Goal: Check status: Check status

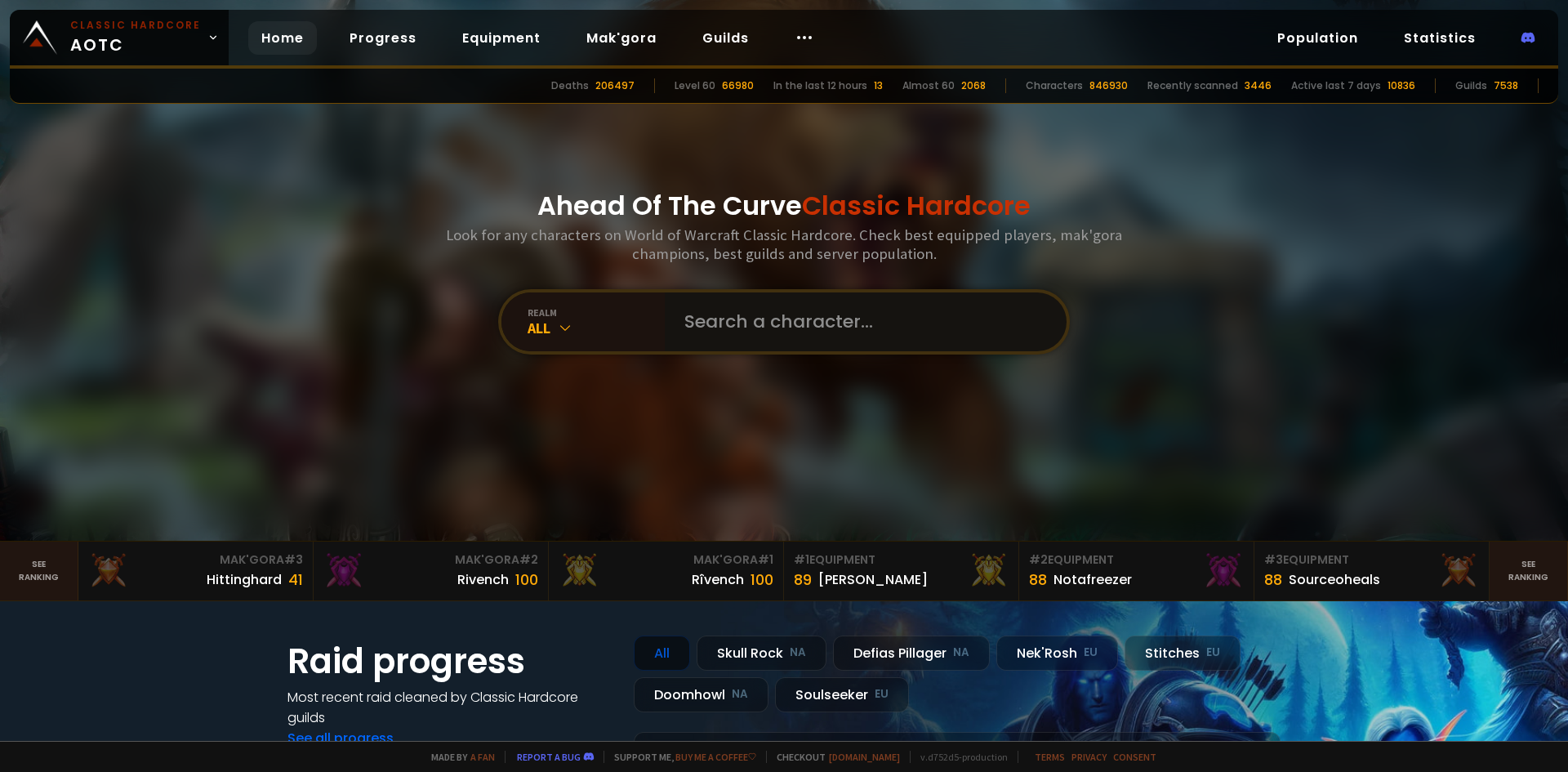
click at [729, 320] on input "text" at bounding box center [860, 321] width 372 height 58
paste input "Natethebait"
type input "Natethebait"
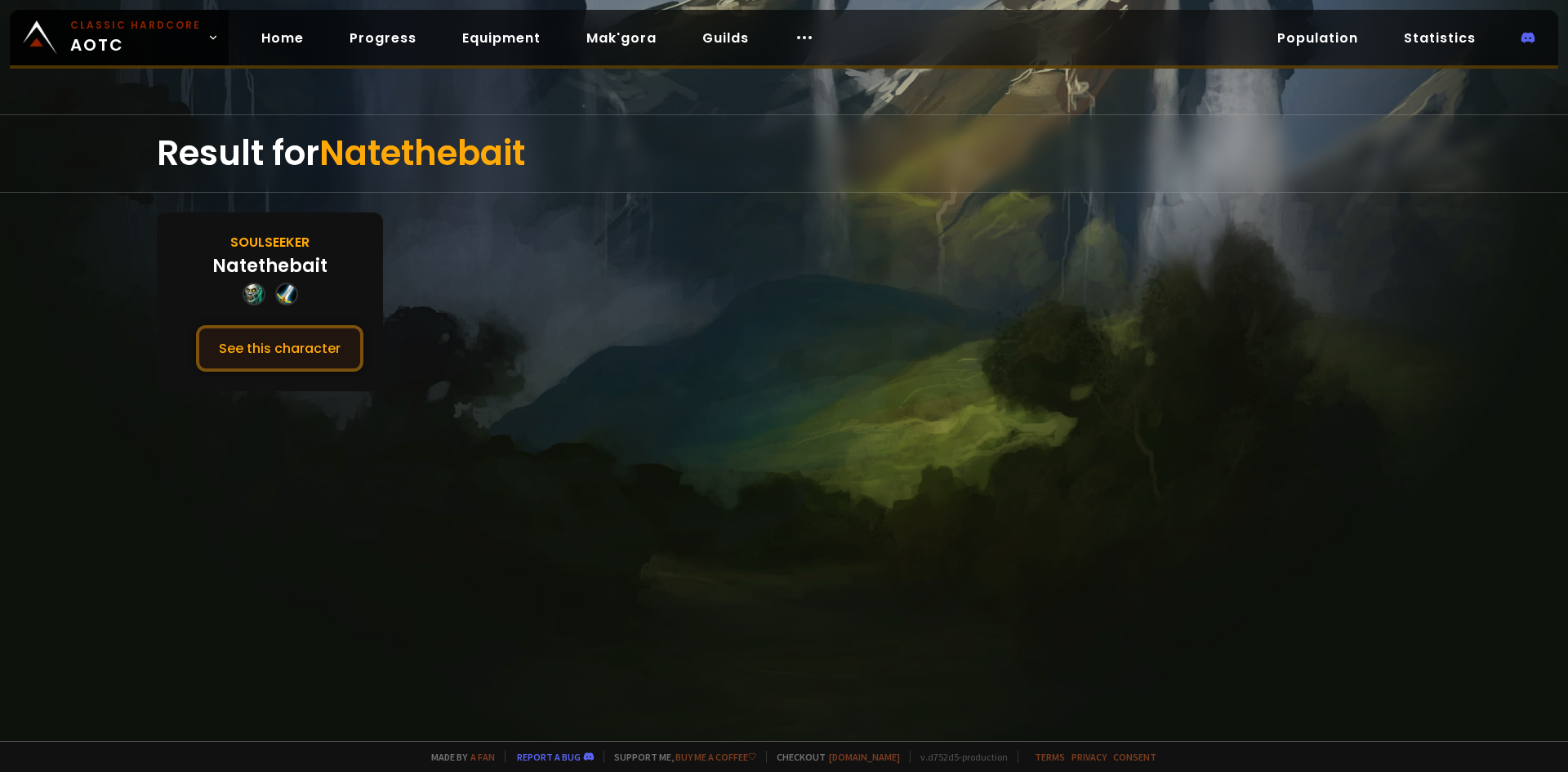
click at [313, 370] on button "See this character" at bounding box center [280, 348] width 168 height 46
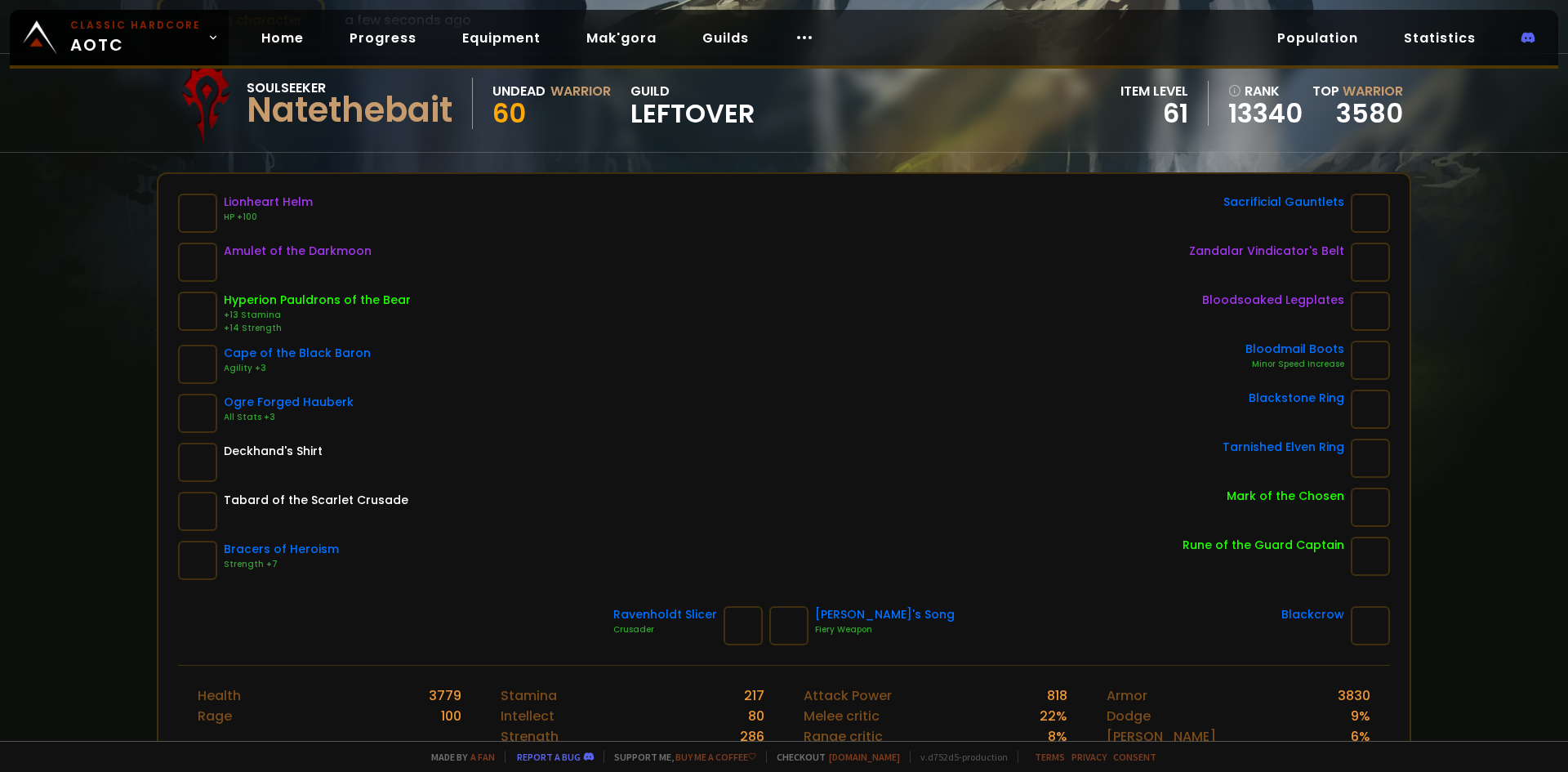
scroll to position [163, 0]
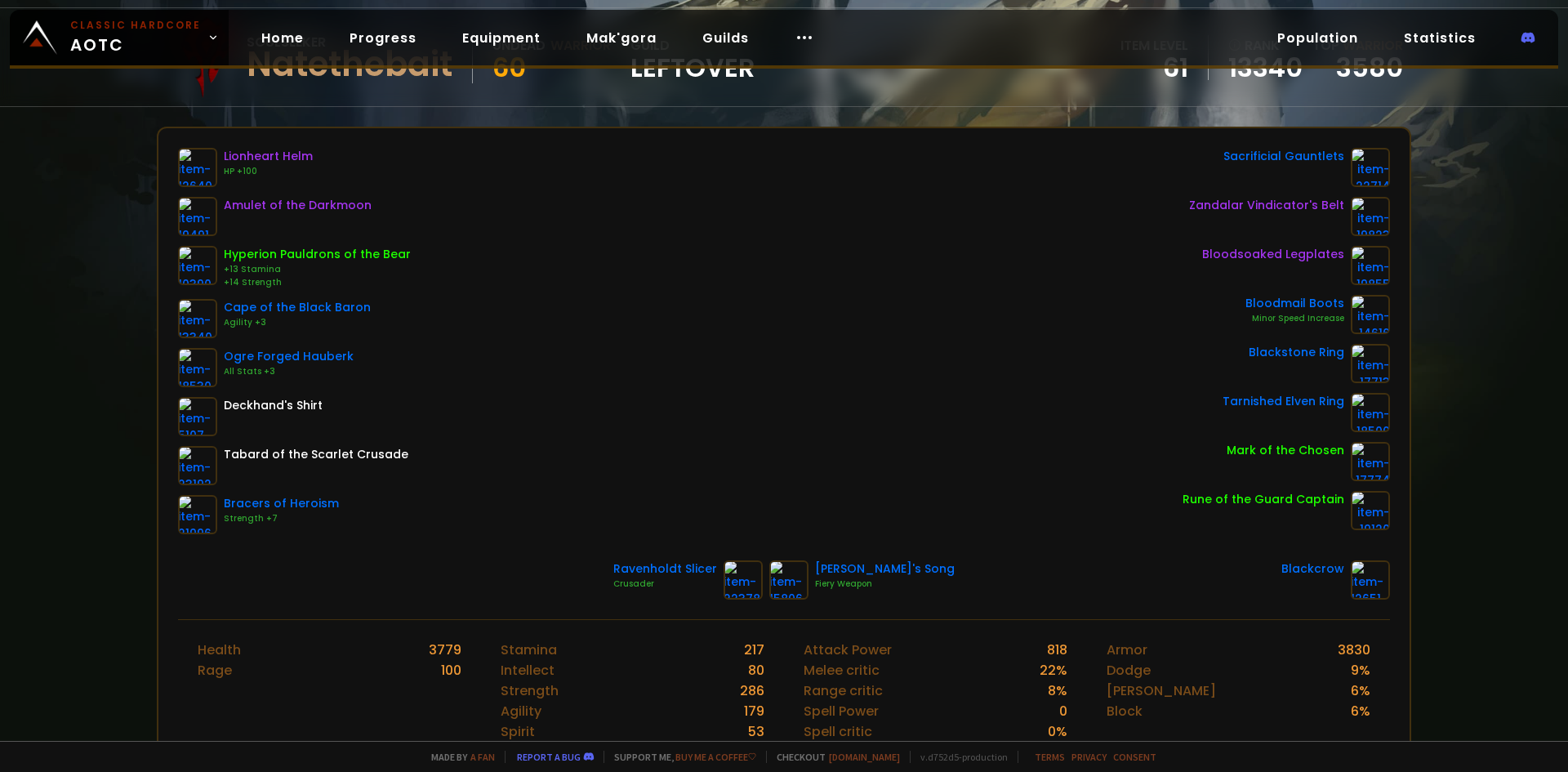
drag, startPoint x: 227, startPoint y: 229, endPoint x: 259, endPoint y: 190, distance: 50.4
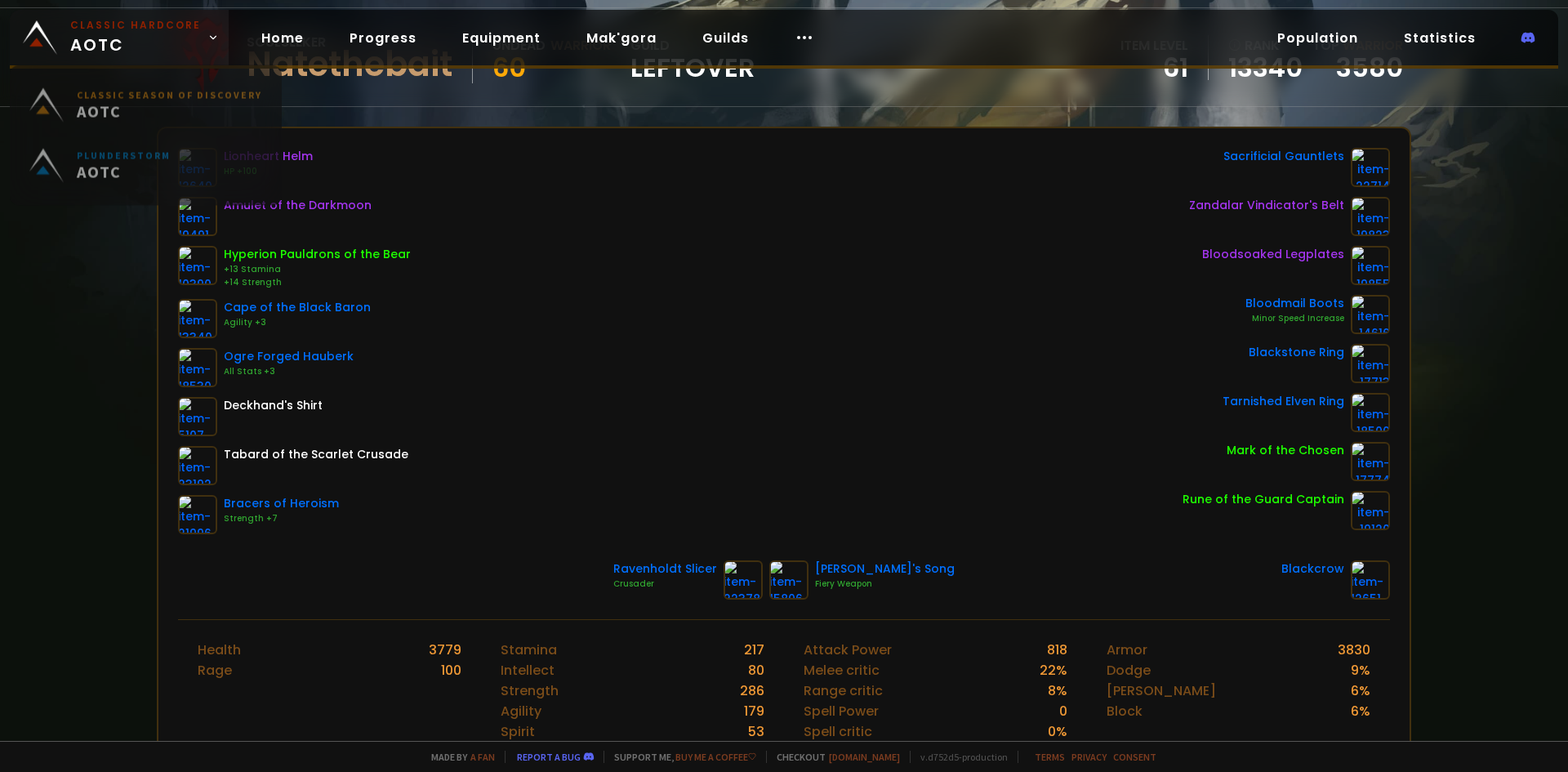
click at [123, 24] on small "Classic Hardcore" at bounding box center [135, 25] width 131 height 15
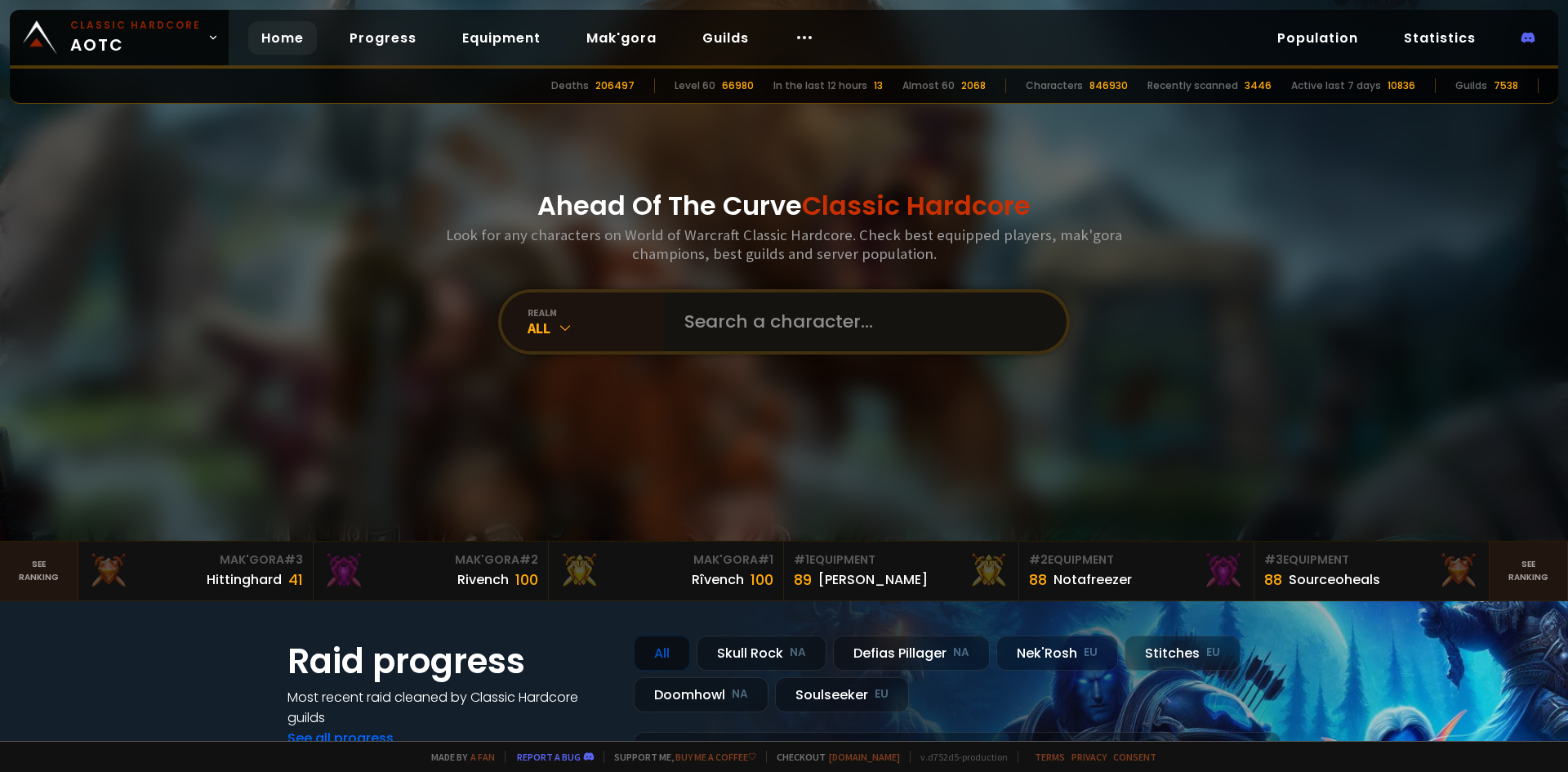
click at [751, 342] on input "text" at bounding box center [860, 321] width 372 height 58
type input "erkari"
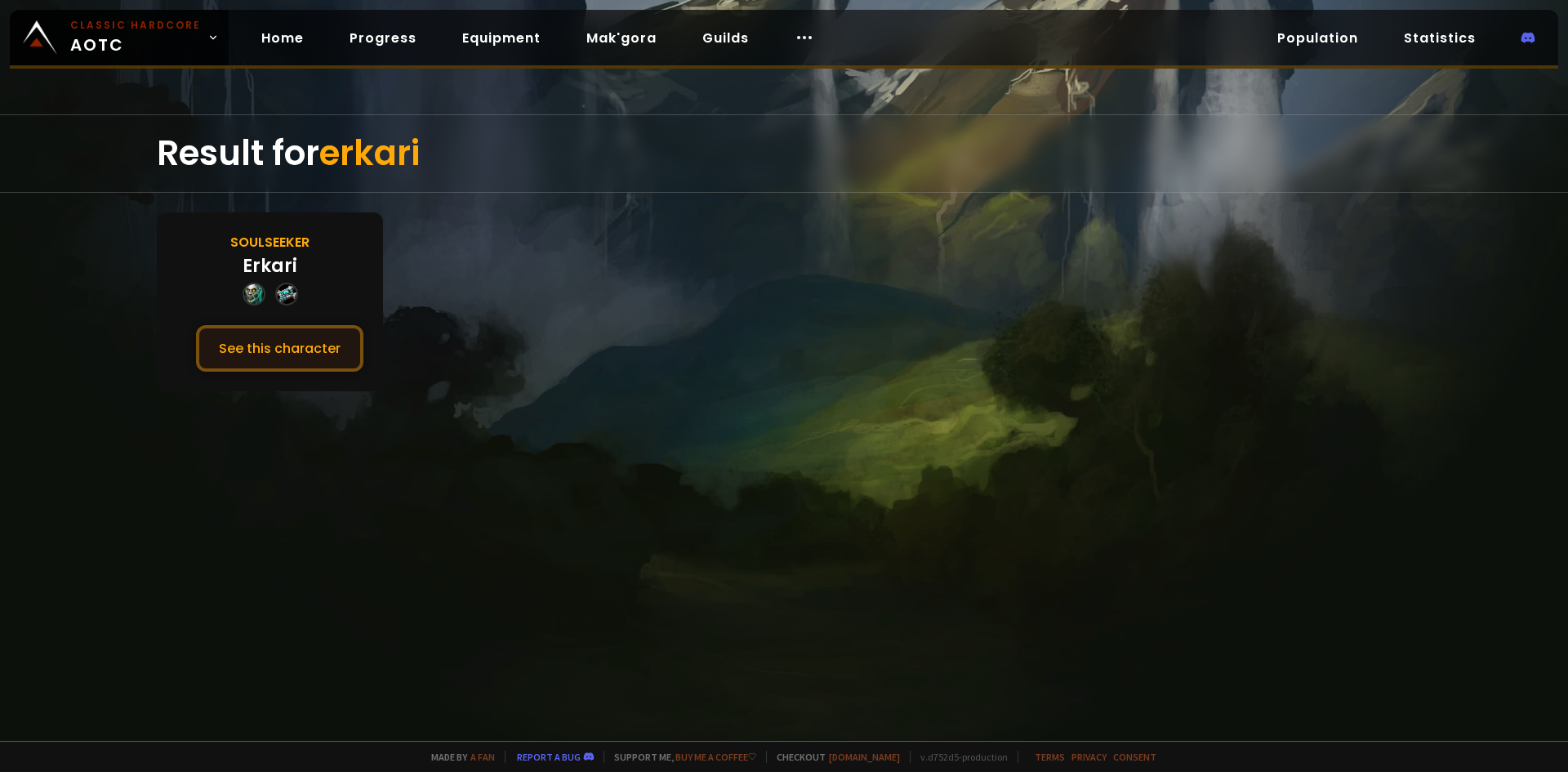
click at [334, 343] on button "See this character" at bounding box center [280, 348] width 168 height 46
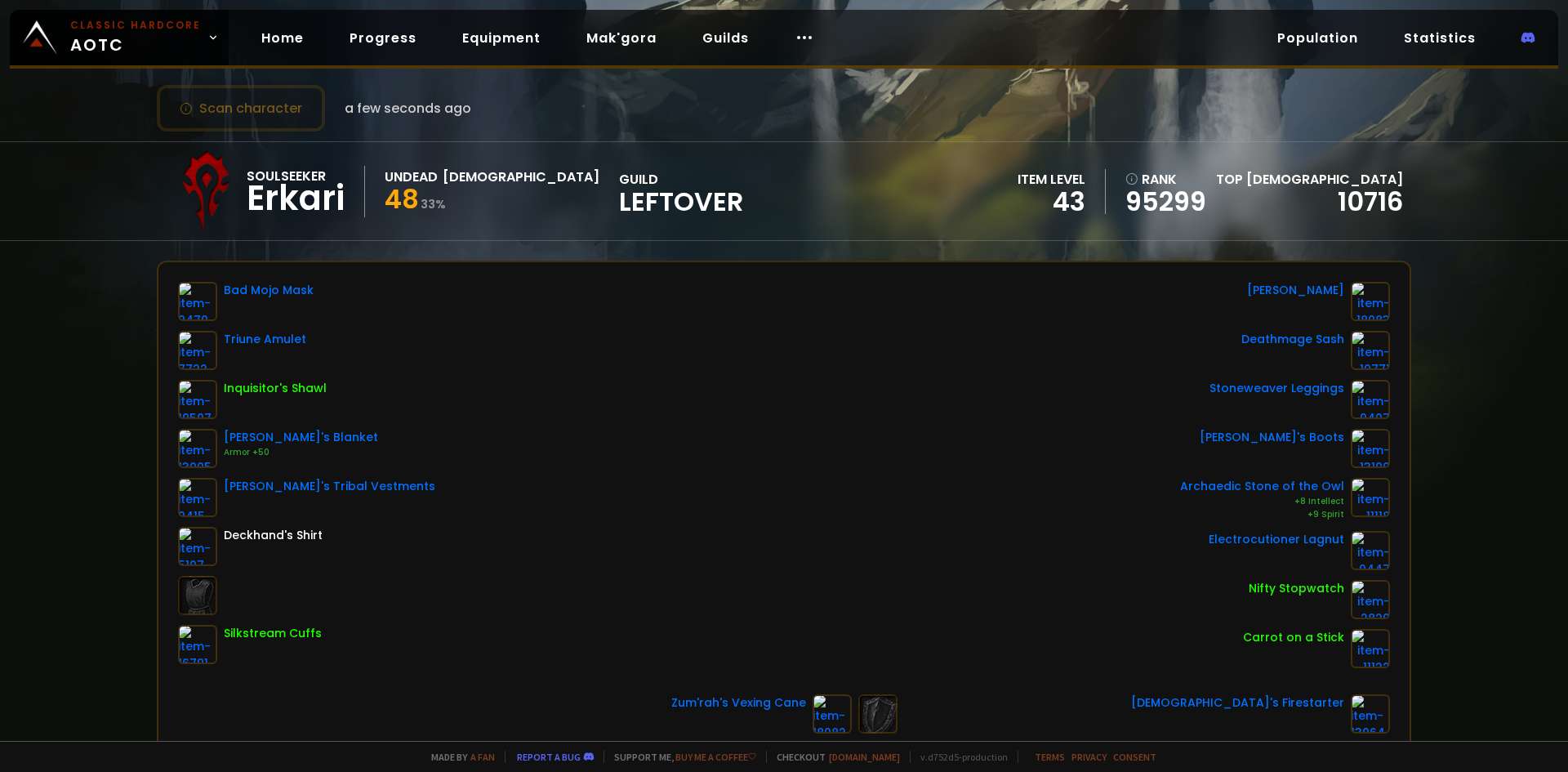
scroll to position [245, 0]
